Goal: Task Accomplishment & Management: Manage account settings

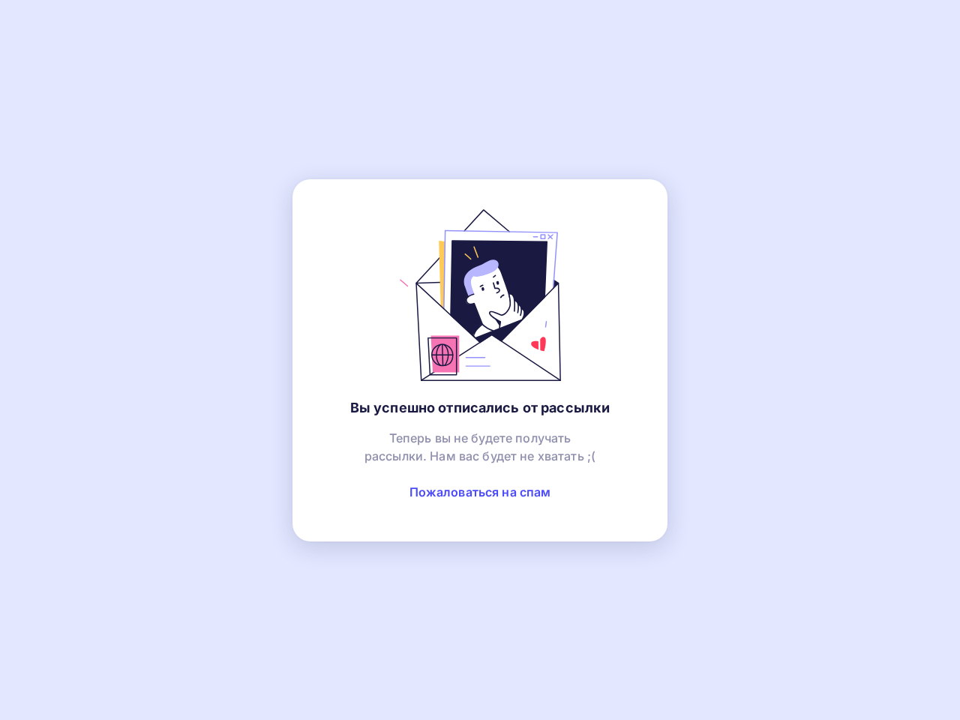
click at [480, 492] on link "Пожаловаться на спам" at bounding box center [481, 492] width 142 height 15
